Goal: Task Accomplishment & Management: Use online tool/utility

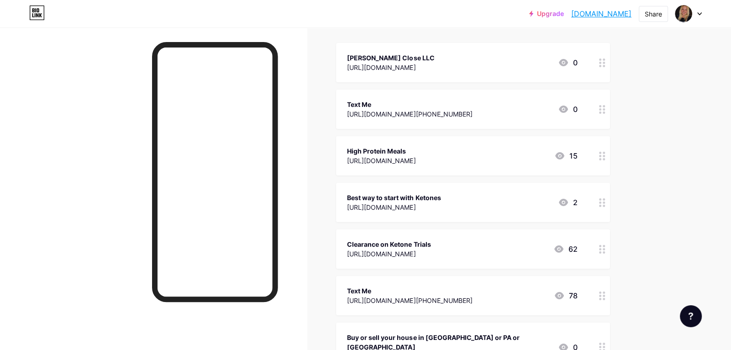
scroll to position [104, 0]
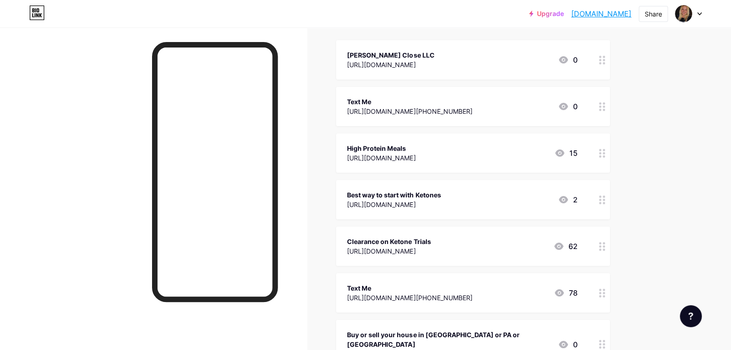
click at [601, 151] on icon at bounding box center [602, 153] width 6 height 9
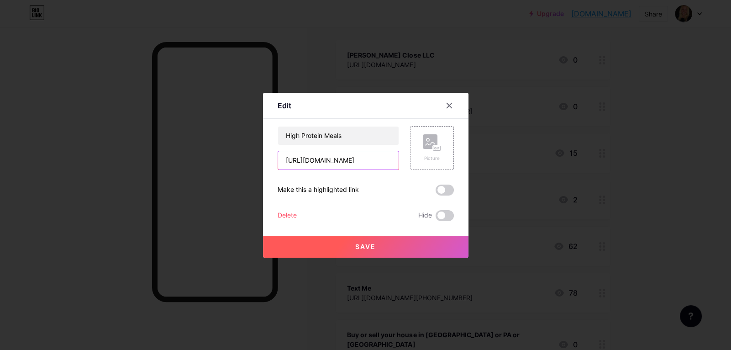
click at [392, 156] on input "[URL][DOMAIN_NAME]" at bounding box center [338, 160] width 121 height 18
type input "[DOMAIN_NAME][URL]"
click at [413, 241] on button "Save" at bounding box center [365, 247] width 205 height 22
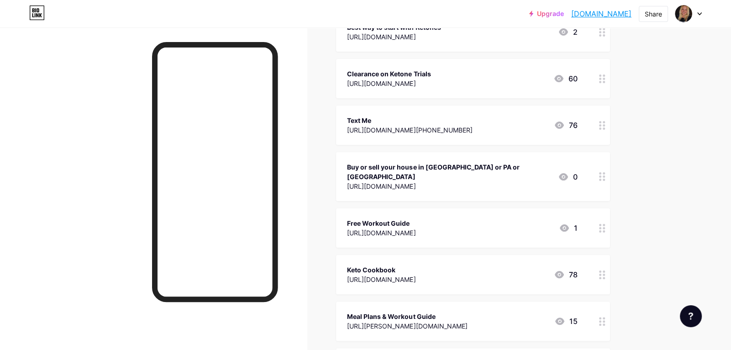
scroll to position [272, 0]
click at [597, 215] on div at bounding box center [603, 226] width 16 height 39
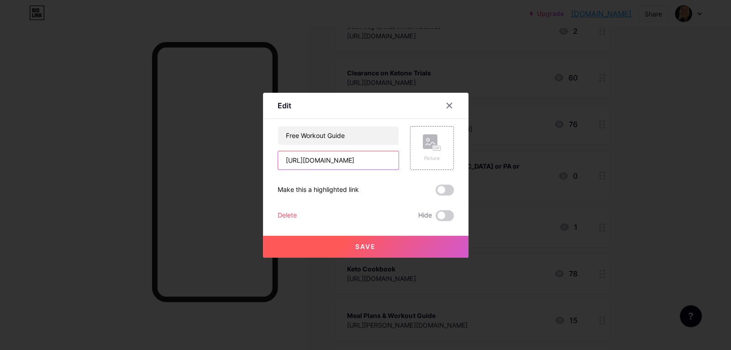
click at [364, 155] on input "[URL][DOMAIN_NAME]" at bounding box center [338, 160] width 121 height 18
paste input "[DOMAIN_NAME][URL]"
type input "[DOMAIN_NAME][URL]"
click at [387, 238] on button "Save" at bounding box center [365, 247] width 205 height 22
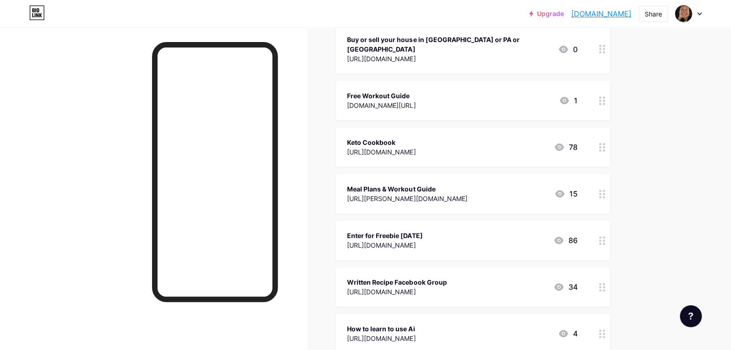
scroll to position [401, 0]
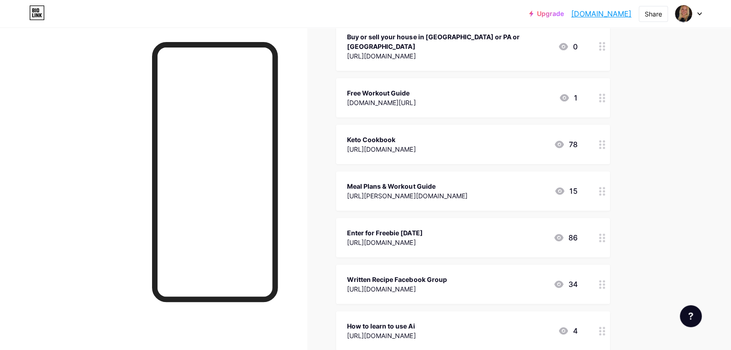
click at [595, 135] on div at bounding box center [603, 144] width 16 height 39
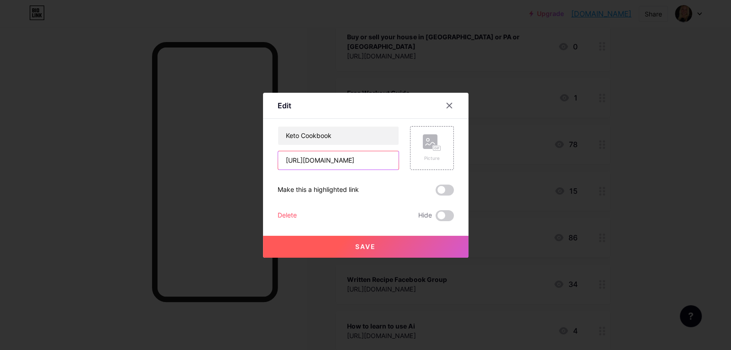
click at [377, 158] on input "[URL][DOMAIN_NAME]" at bounding box center [338, 160] width 121 height 18
paste input "[DOMAIN_NAME][URL]"
type input "[DOMAIN_NAME][URL]"
click at [379, 242] on button "Save" at bounding box center [365, 247] width 205 height 22
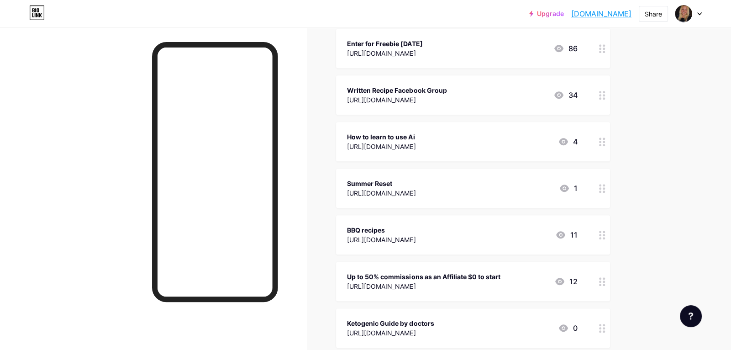
scroll to position [599, 0]
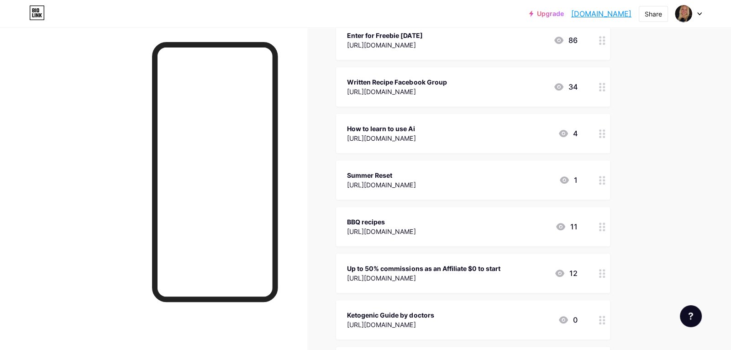
click at [596, 168] on div at bounding box center [603, 179] width 16 height 39
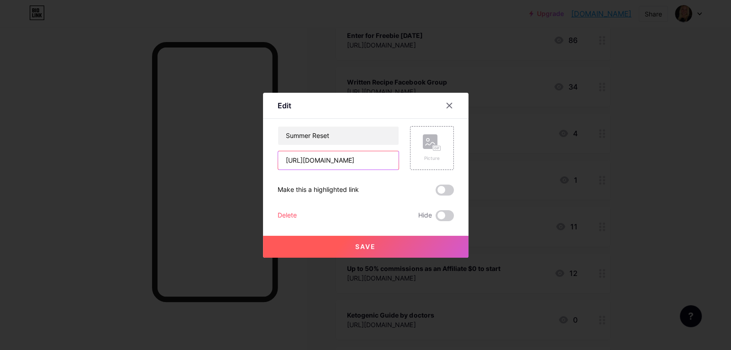
click at [323, 160] on input "[URL][DOMAIN_NAME]" at bounding box center [338, 160] width 121 height 18
click at [341, 162] on input "[URL][DOMAIN_NAME]" at bounding box center [338, 160] width 121 height 18
paste input "[DOMAIN_NAME][URL]"
type input "[URL][DOMAIN_NAME]"
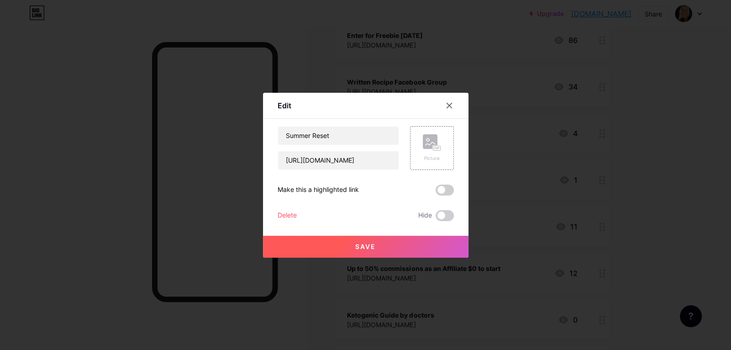
click at [367, 249] on span "Save" at bounding box center [365, 246] width 21 height 8
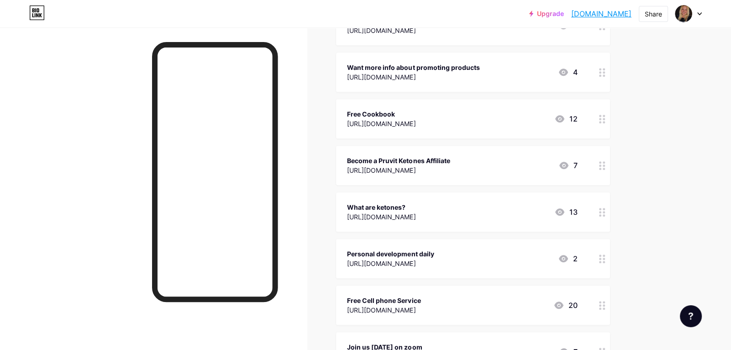
scroll to position [1174, 0]
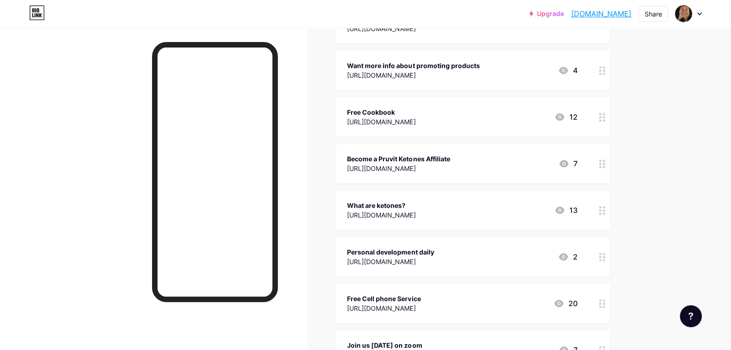
click at [509, 106] on div "Free Cookbook [URL][DOMAIN_NAME] 12" at bounding box center [462, 116] width 230 height 21
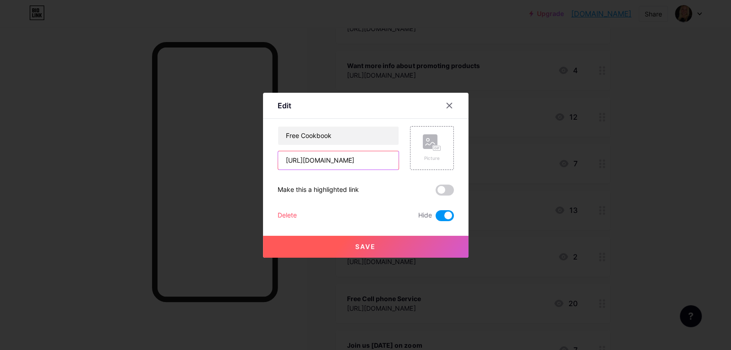
click at [335, 158] on input "[URL][DOMAIN_NAME]" at bounding box center [338, 160] width 121 height 18
click at [416, 248] on button "Save" at bounding box center [365, 247] width 205 height 22
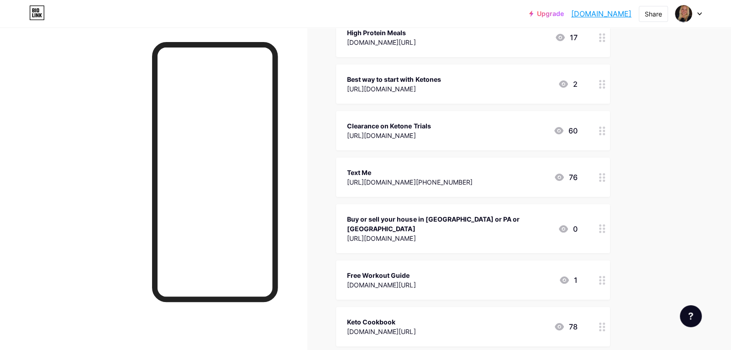
scroll to position [0, 0]
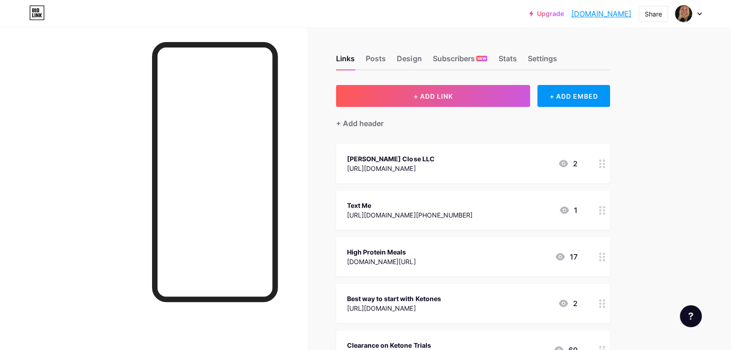
click at [150, 9] on div "Upgrade [DOMAIN_NAME].... [DOMAIN_NAME] Share Switch accounts [PERSON_NAME] Clo…" at bounding box center [365, 13] width 731 height 16
